Goal: Information Seeking & Learning: Learn about a topic

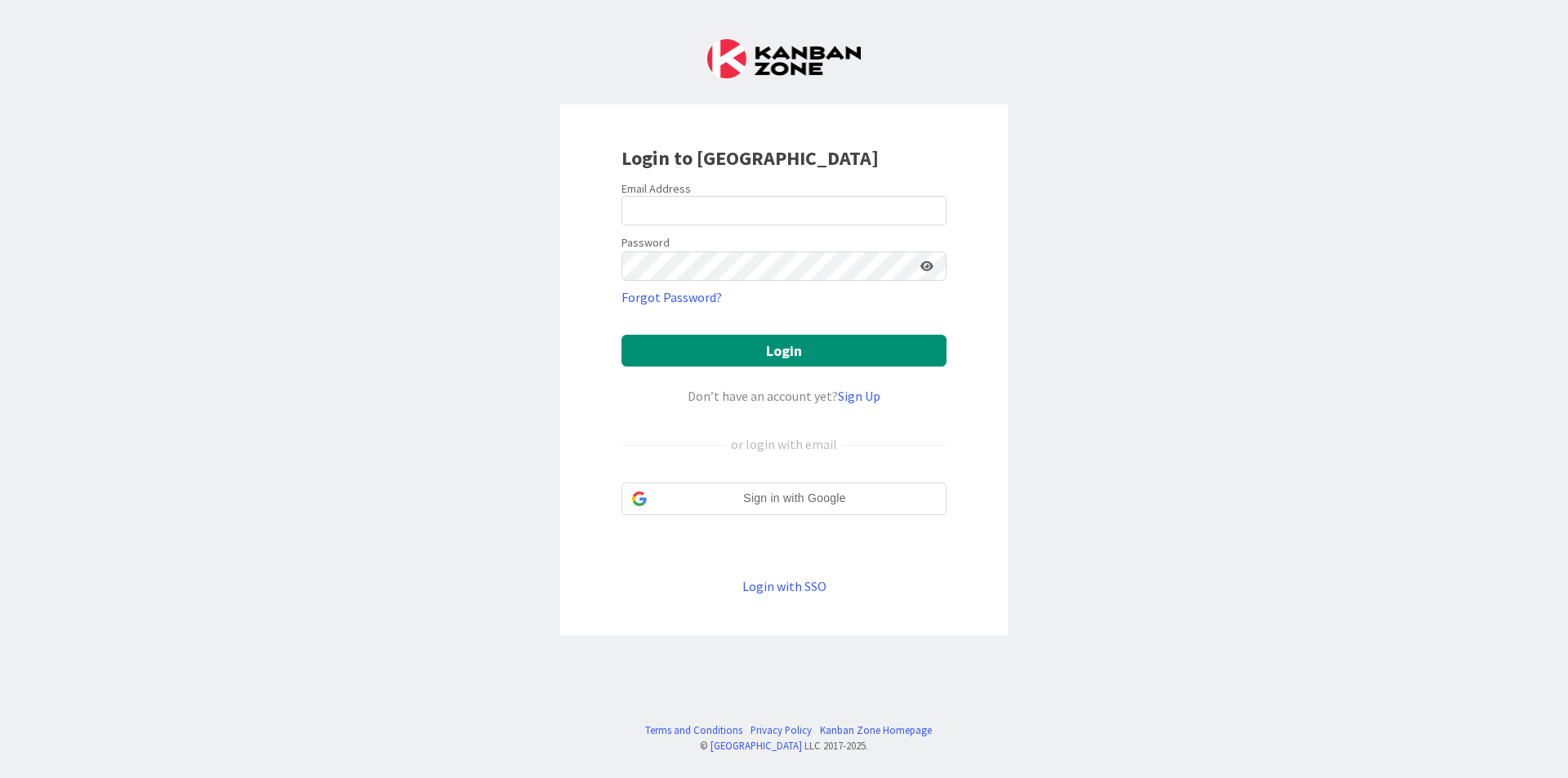
click at [820, 191] on div "Email Address" at bounding box center [784, 188] width 325 height 14
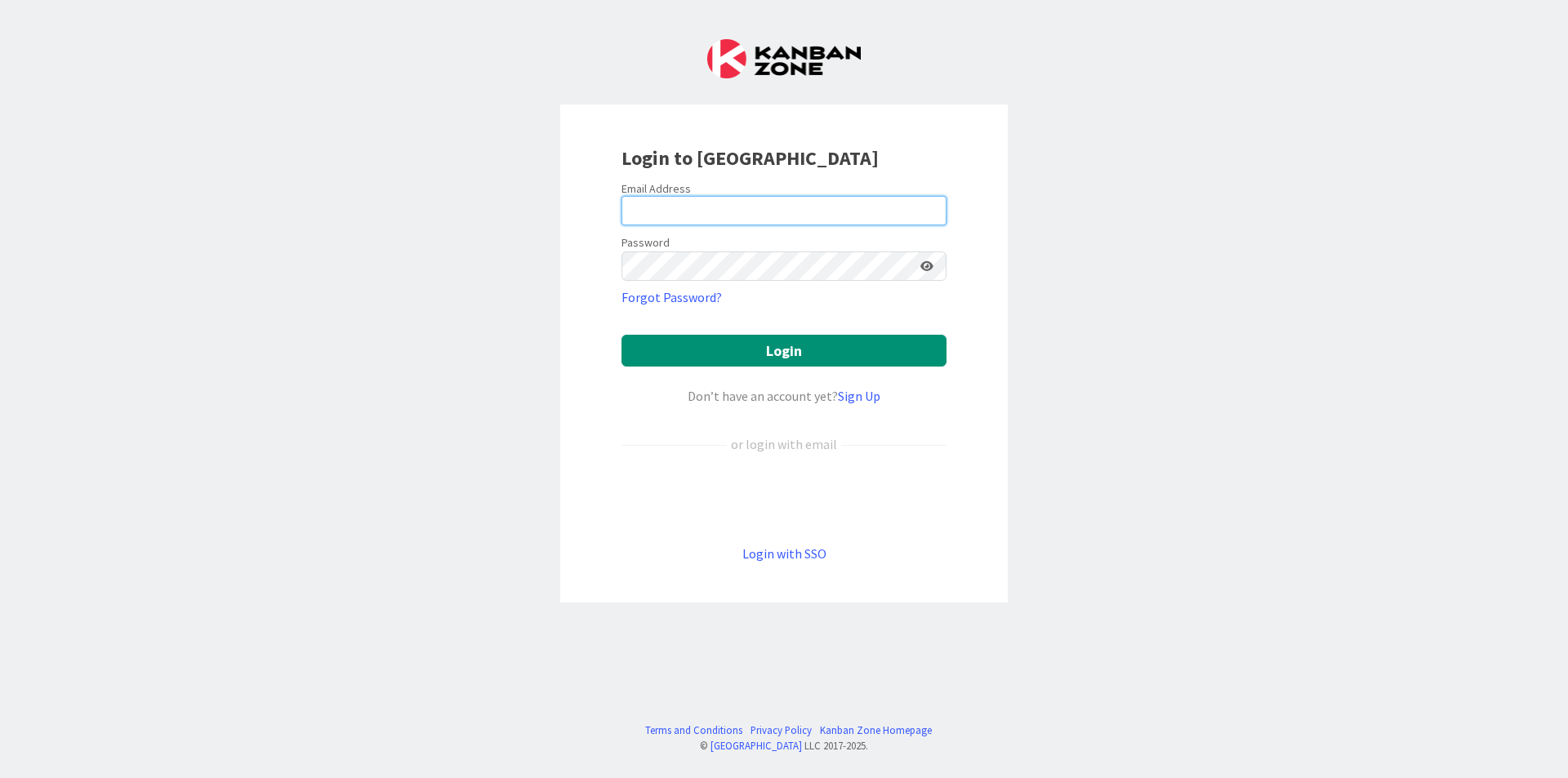
click at [823, 199] on input "email" at bounding box center [784, 210] width 325 height 30
type input "[EMAIL_ADDRESS][DOMAIN_NAME]"
click at [621, 335] on button "Login" at bounding box center [784, 350] width 325 height 32
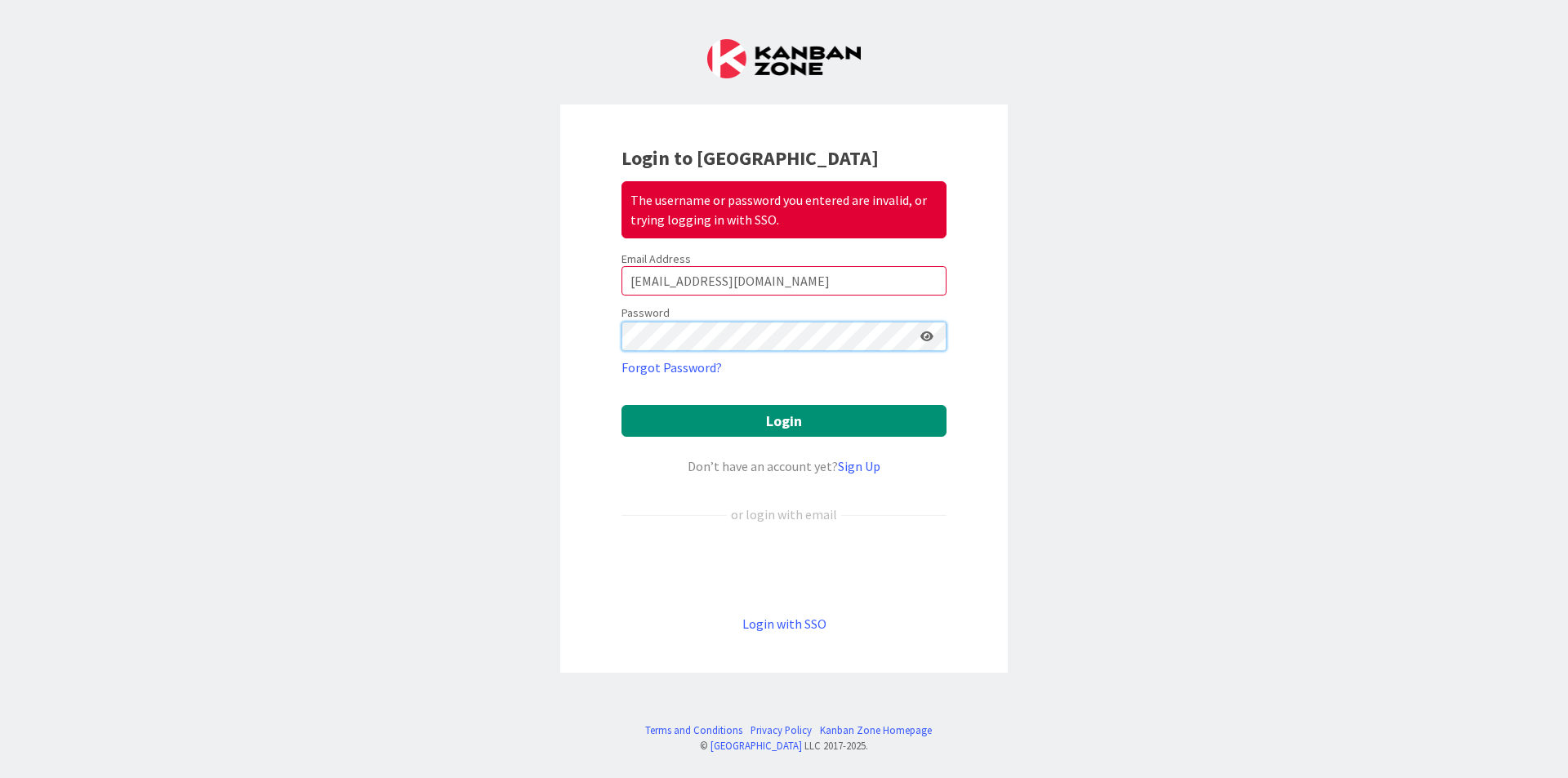
click at [621, 405] on button "Login" at bounding box center [784, 421] width 325 height 32
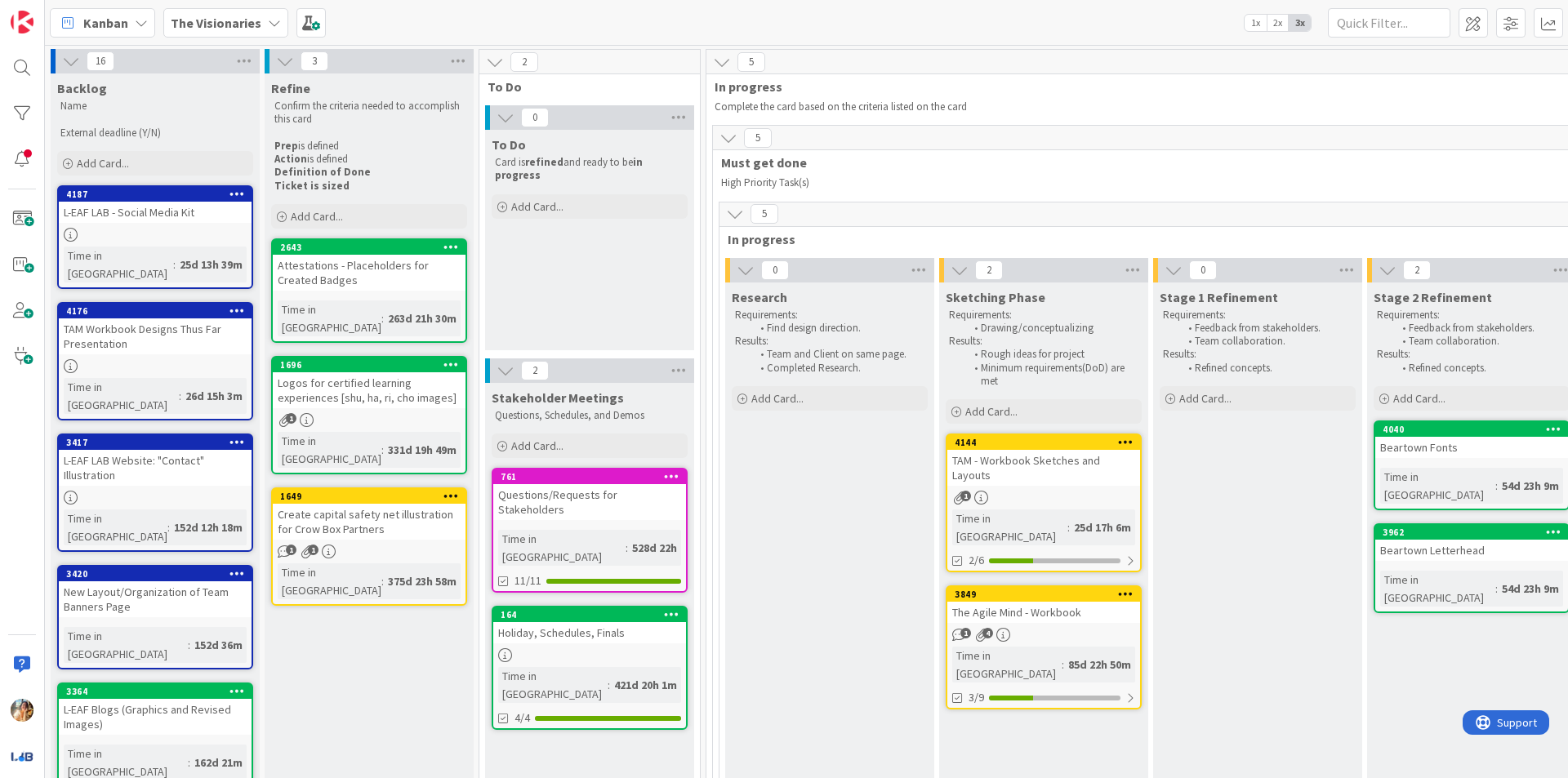
click at [1021, 602] on div "The Agile Mind - Workbook" at bounding box center [1044, 613] width 193 height 21
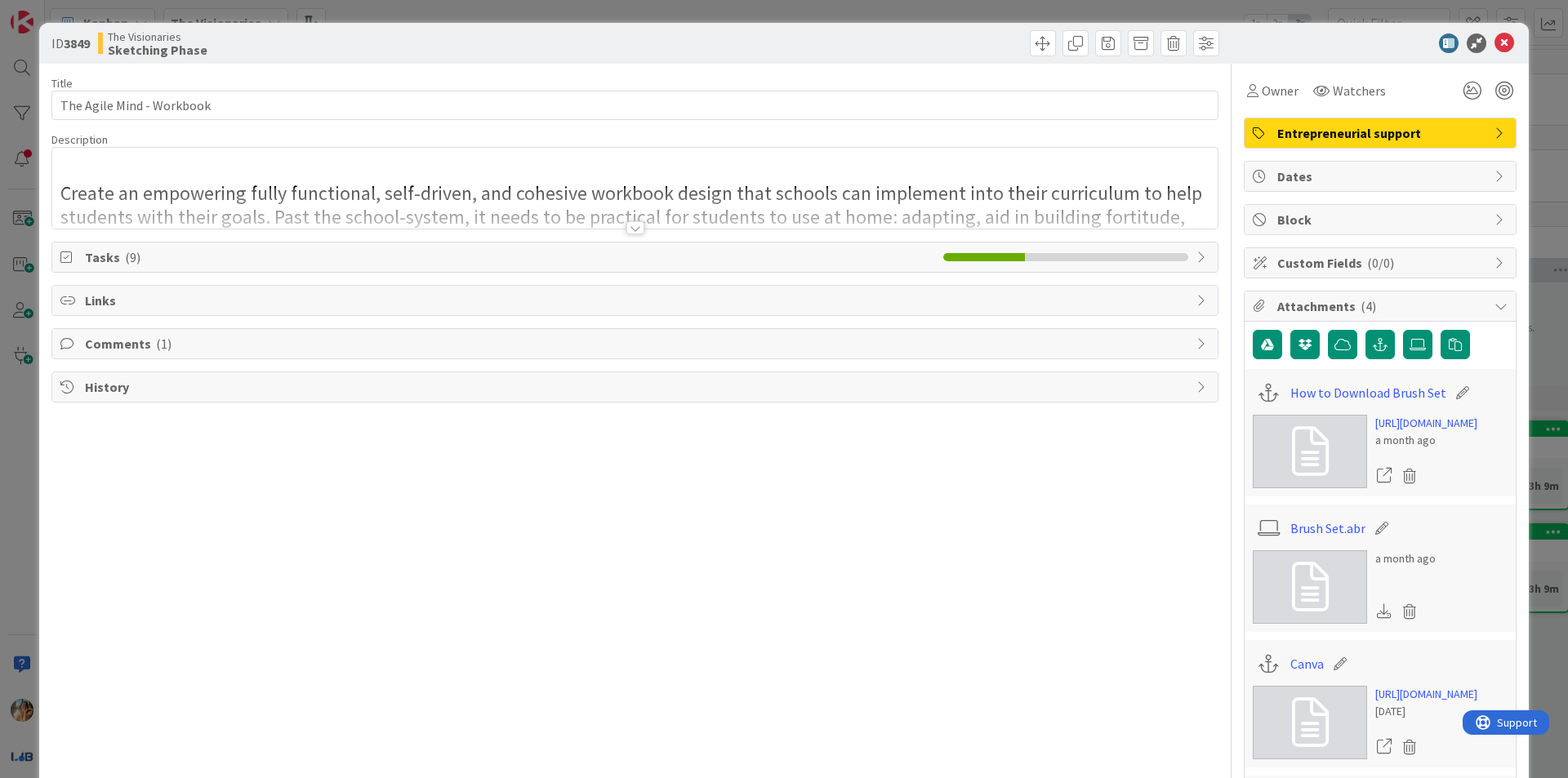
click at [639, 226] on div at bounding box center [635, 208] width 1165 height 42
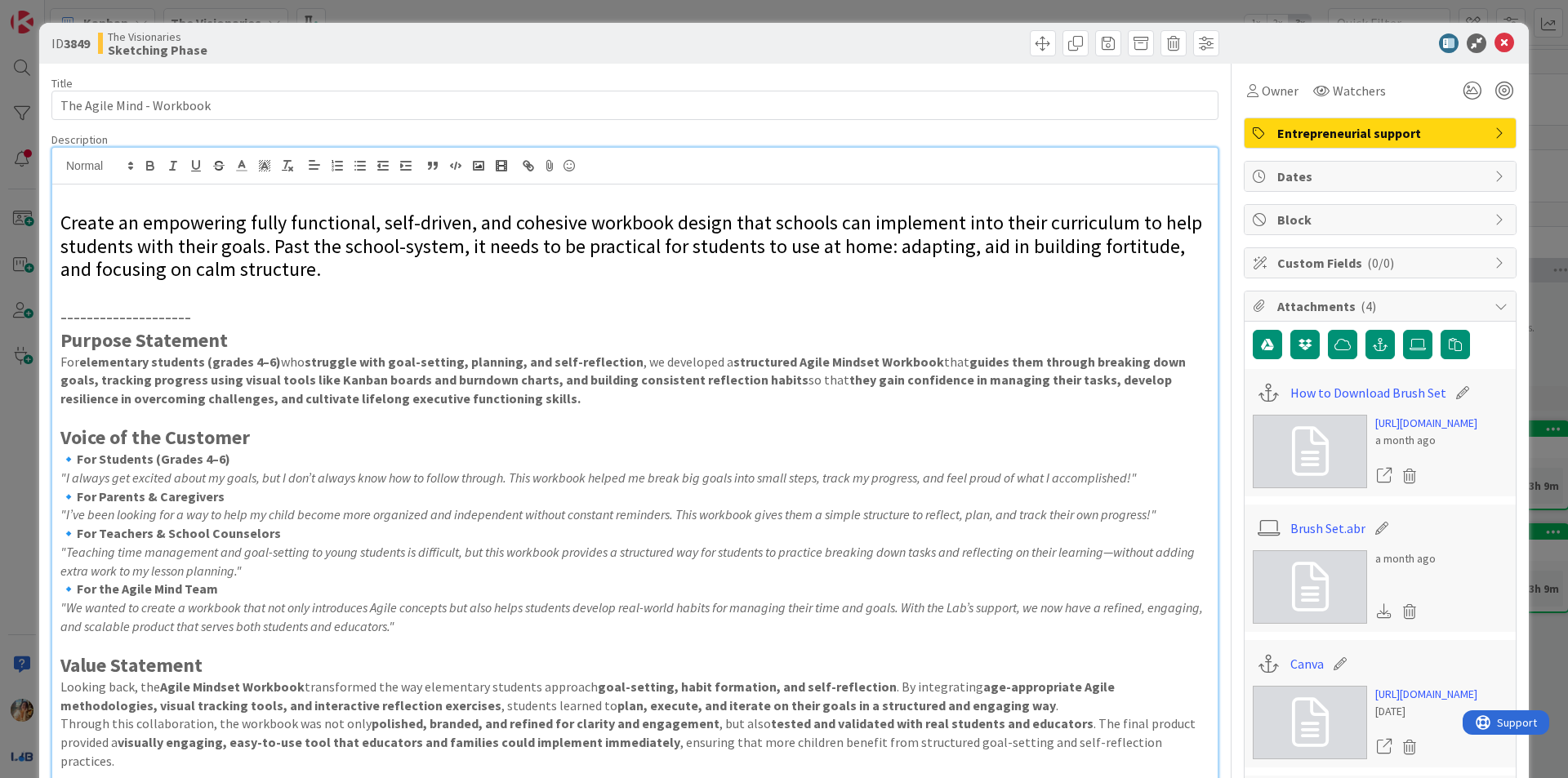
click at [452, 232] on span "Create an empowering fully functional, self-driven, and cohesive workbook desig…" at bounding box center [633, 247] width 1145 height 73
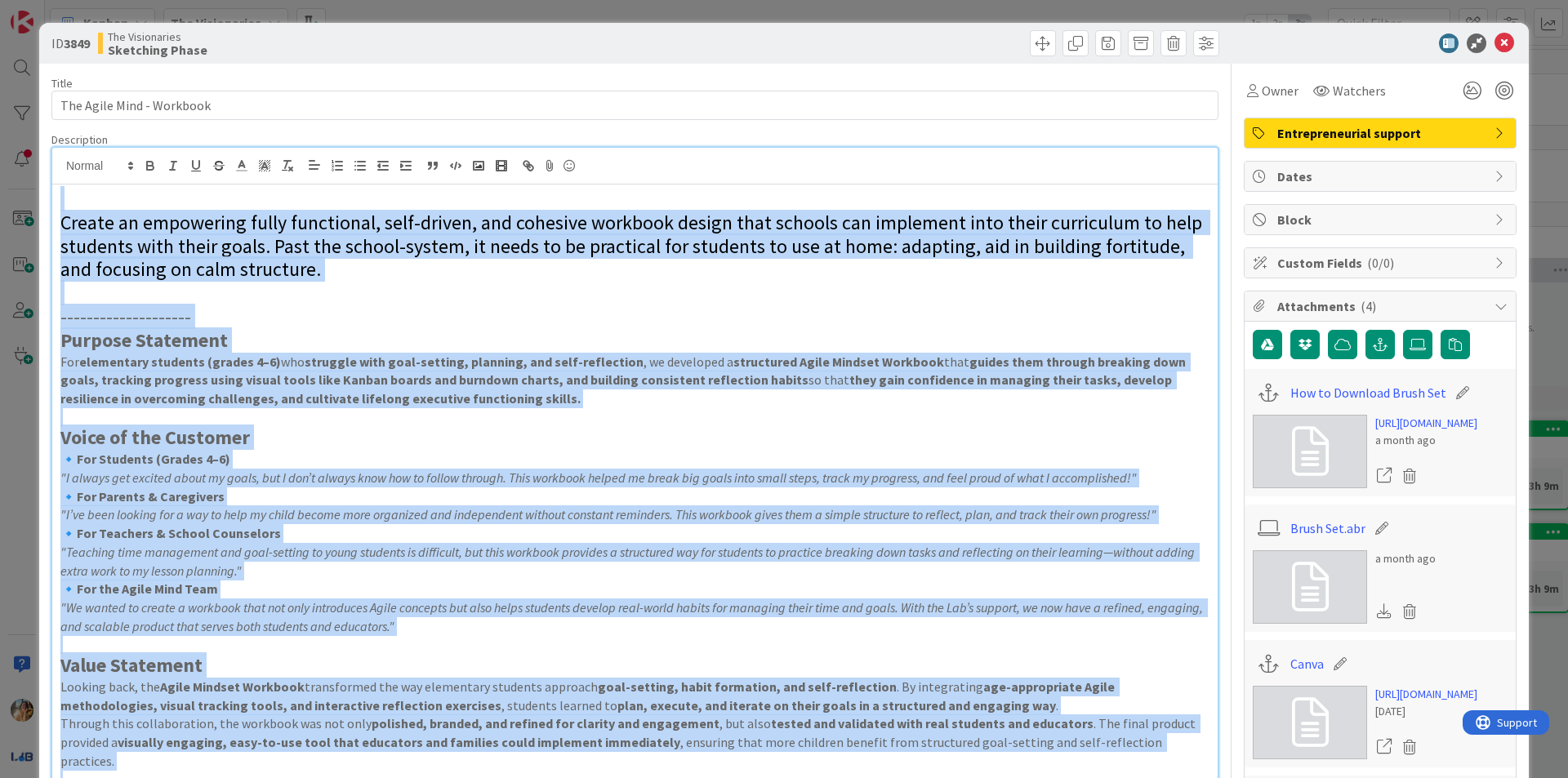
copy div "Loremi do sitametcon adipi elitseddoe, temp-incidi, utl etdolore magnaali enima…"
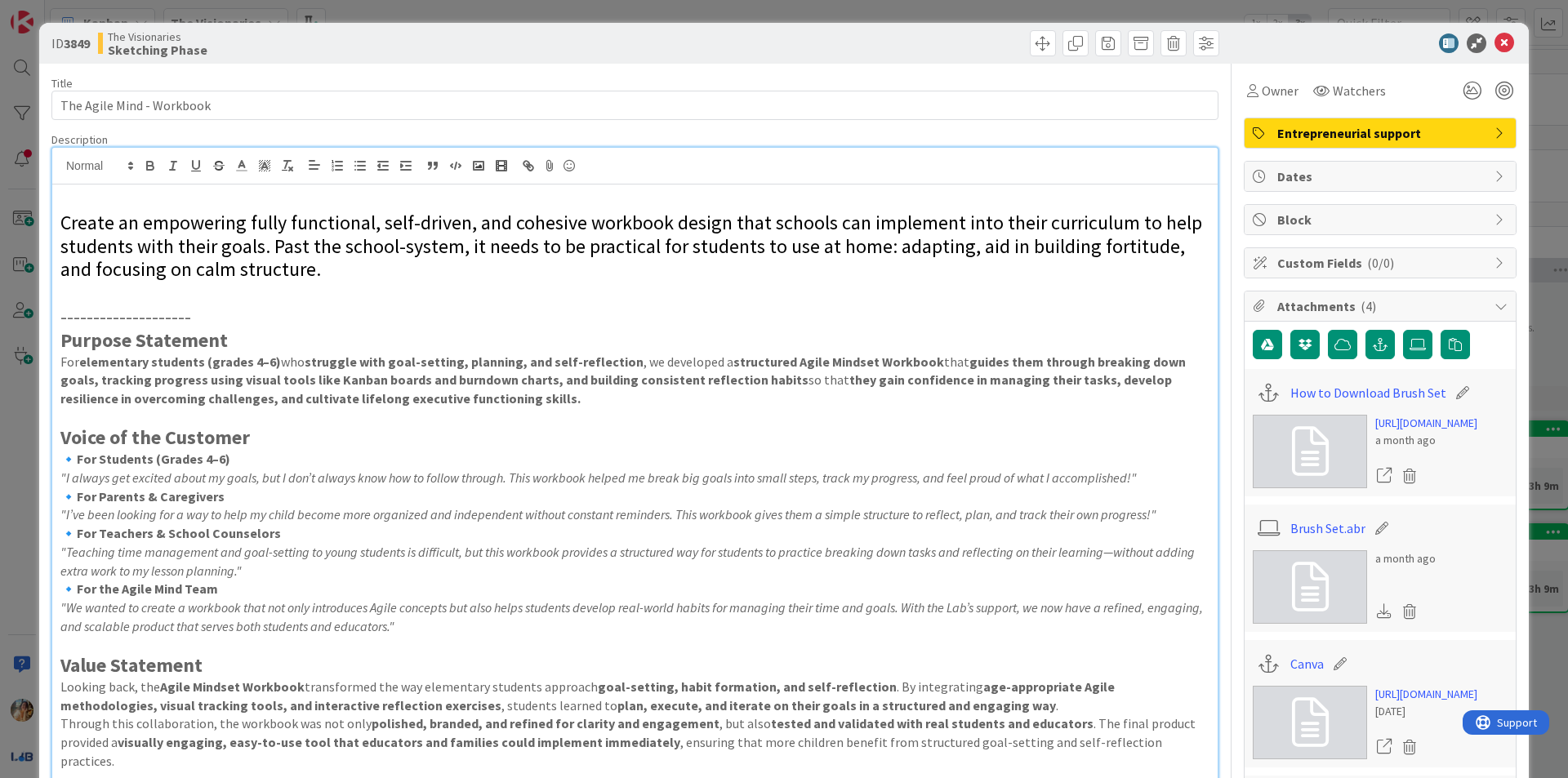
click at [969, 25] on div "ID 3849 The Visionaries Sketching Phase" at bounding box center [784, 43] width 1490 height 41
click at [955, 4] on div "ID 3849 The Visionaries Sketching Phase Title 25 / 128 The Agile Mind - Workboo…" at bounding box center [784, 389] width 1568 height 778
